Goal: Task Accomplishment & Management: Use online tool/utility

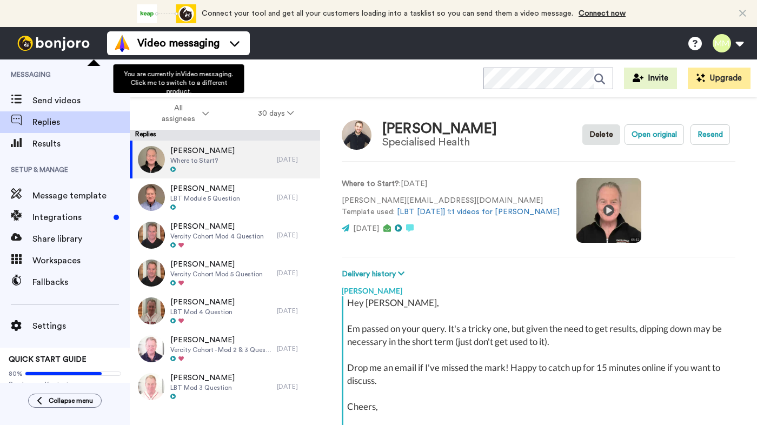
scroll to position [116, 0]
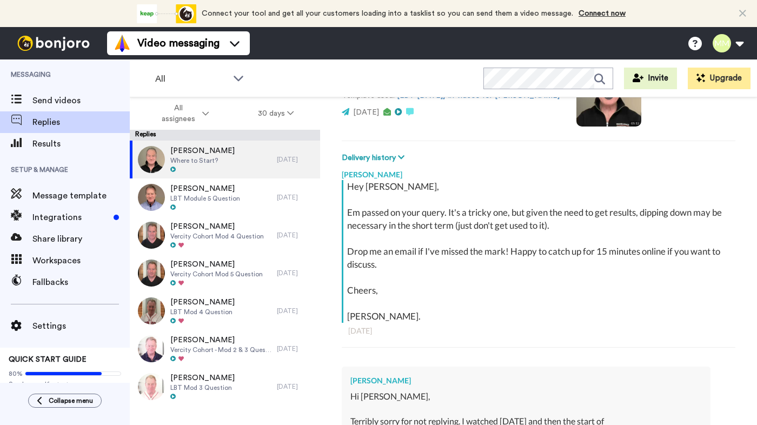
type textarea "x"
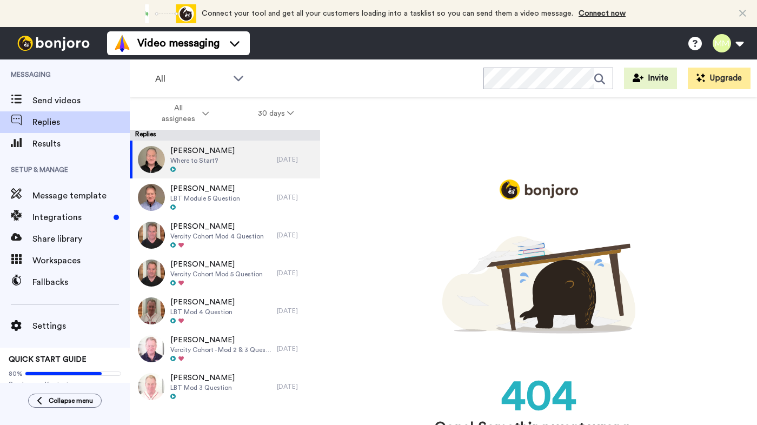
scroll to position [0, 0]
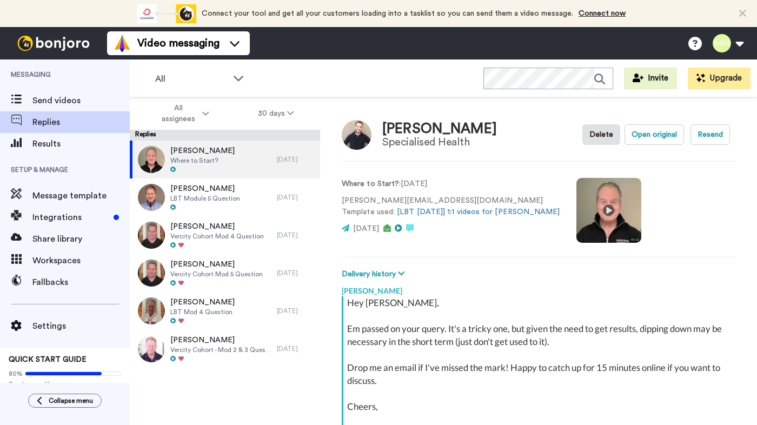
scroll to position [116, 0]
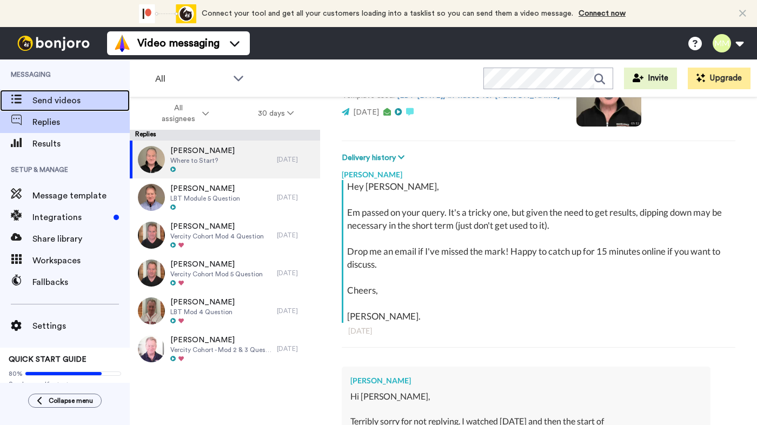
click at [91, 99] on span "Send videos" at bounding box center [80, 100] width 97 height 13
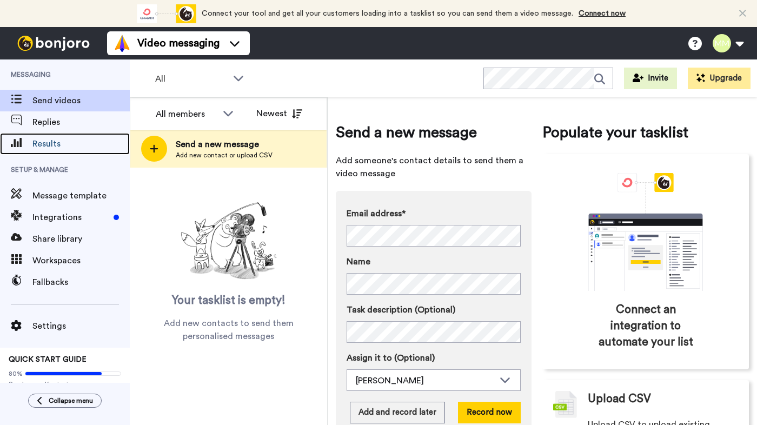
click at [64, 146] on span "Results" at bounding box center [80, 143] width 97 height 13
